Goal: Task Accomplishment & Management: Use online tool/utility

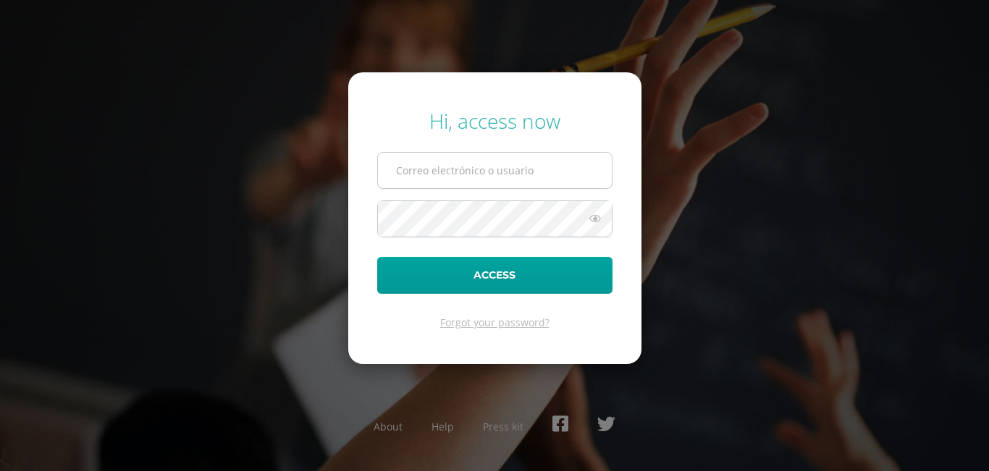
click at [444, 175] on input "text" at bounding box center [495, 170] width 234 height 35
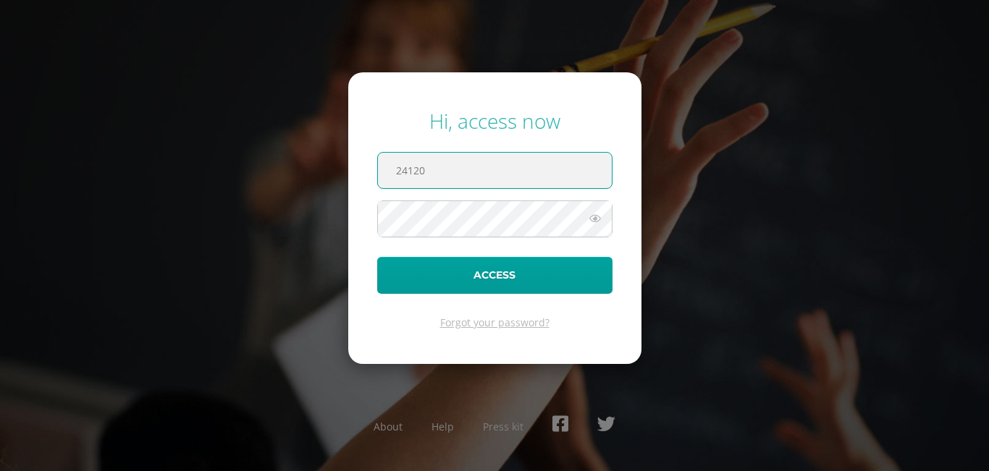
paste input "@"
type input "[EMAIL_ADDRESS][DOMAIN_NAME]"
click at [515, 198] on form "Hi, access now [EMAIL_ADDRESS][DOMAIN_NAME] Access Forgot your password?" at bounding box center [494, 217] width 293 height 291
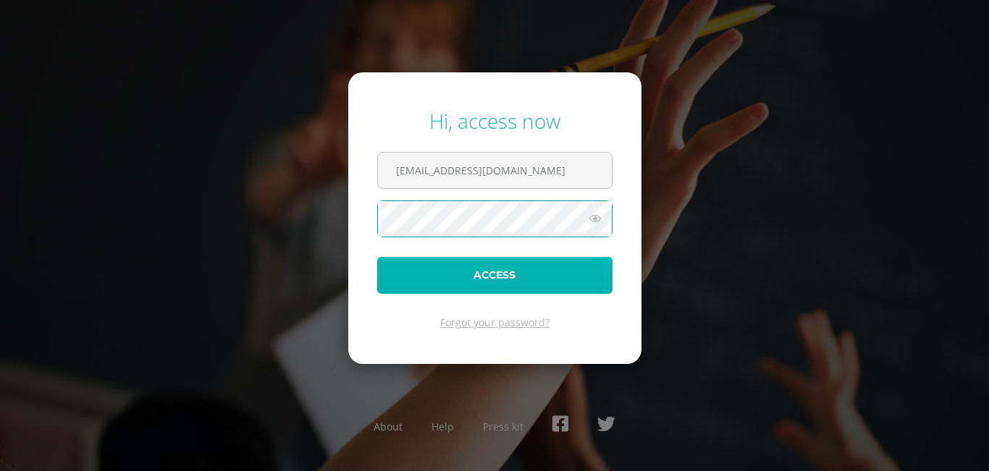
click at [515, 282] on button "Access" at bounding box center [494, 275] width 235 height 37
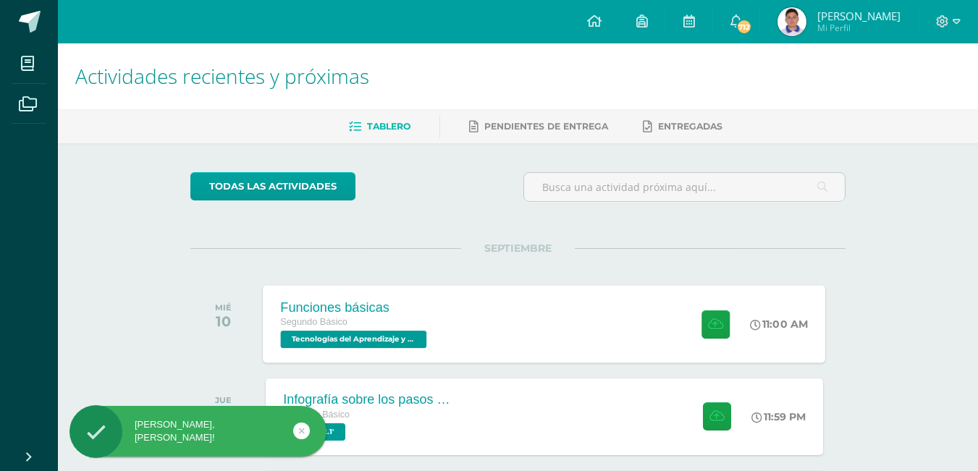
click at [465, 339] on div "Funciones básicas Segundo Básico Tecnologías del Aprendizaje y la Comunicación …" at bounding box center [545, 323] width 563 height 77
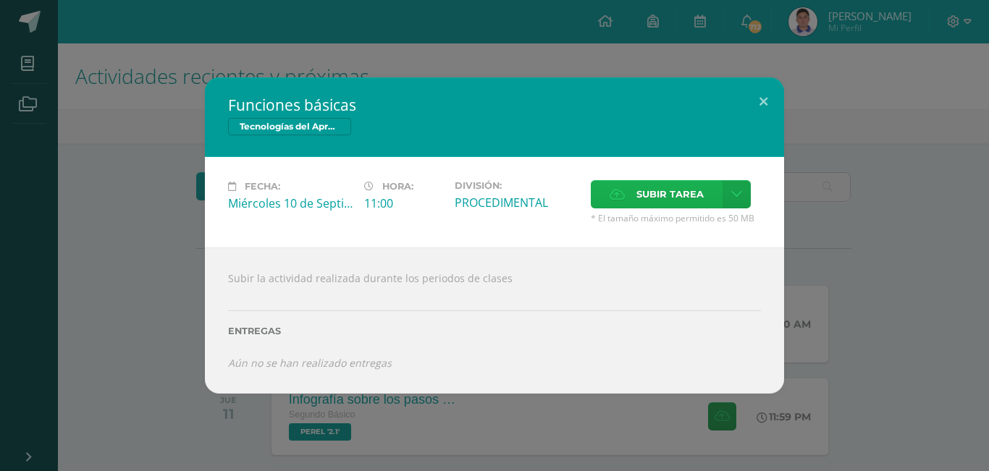
click at [712, 196] on label "Subir tarea" at bounding box center [657, 194] width 132 height 28
click at [0, 0] on input "Subir tarea" at bounding box center [0, 0] width 0 height 0
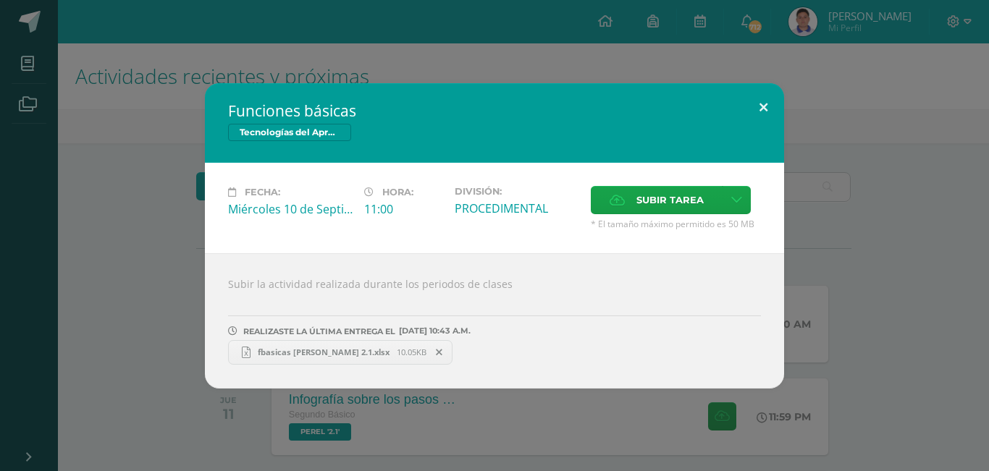
click at [767, 97] on button at bounding box center [763, 107] width 41 height 49
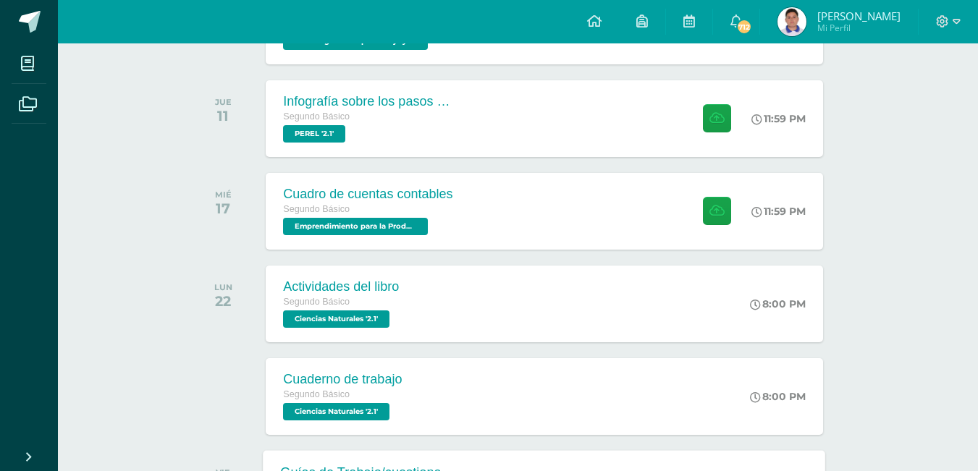
scroll to position [84, 0]
